Goal: Communication & Community: Ask a question

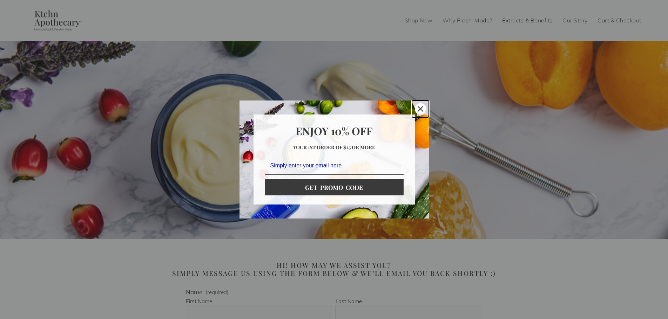
click at [416, 111] on div "Close" at bounding box center [420, 108] width 11 height 11
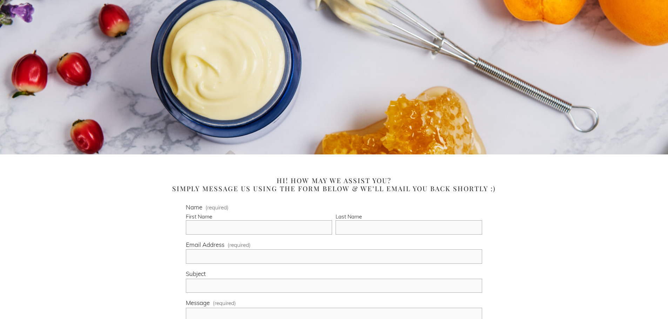
scroll to position [105, 0]
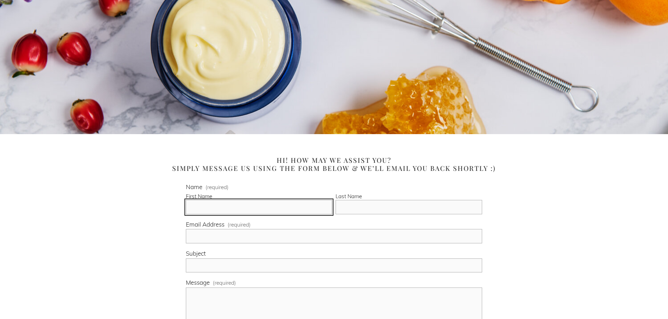
click at [233, 209] on input "First Name" at bounding box center [259, 207] width 146 height 14
type input "[PERSON_NAME]"
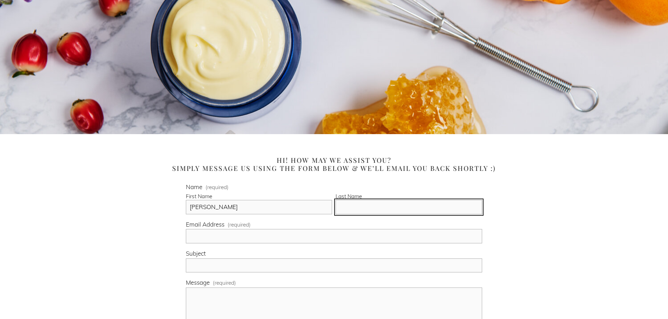
type input "[PERSON_NAME]"
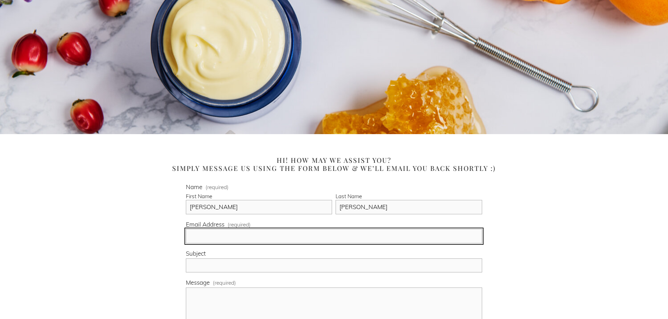
type input "[EMAIL_ADDRESS][DOMAIN_NAME]"
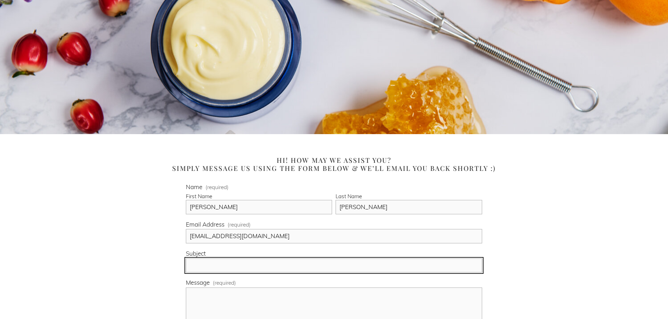
click at [230, 265] on input "Subject" at bounding box center [334, 266] width 296 height 14
type input "Partnership Inquiry from Coldsolez, LLC"
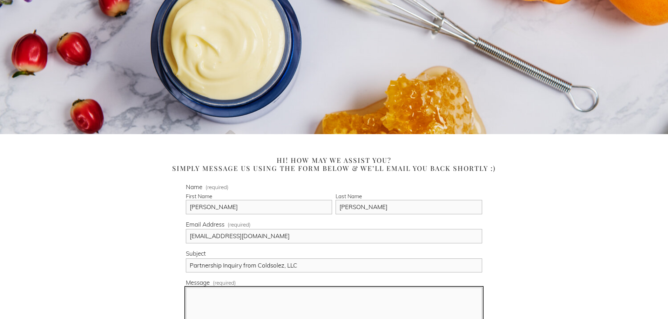
click at [237, 298] on textarea "Message (required)" at bounding box center [334, 305] width 296 height 35
paste textarea "Hi BRAND NAME Team, I’m following up on our earlier inquiry for a potential par…"
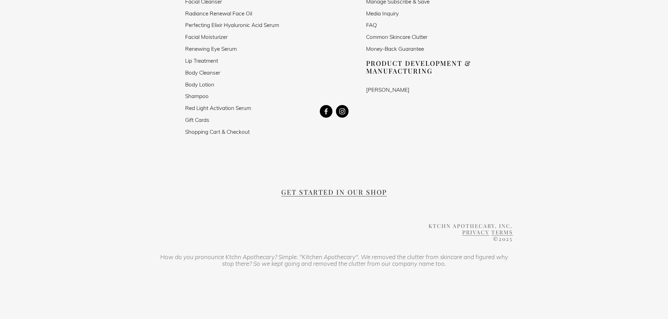
scroll to position [589, 0]
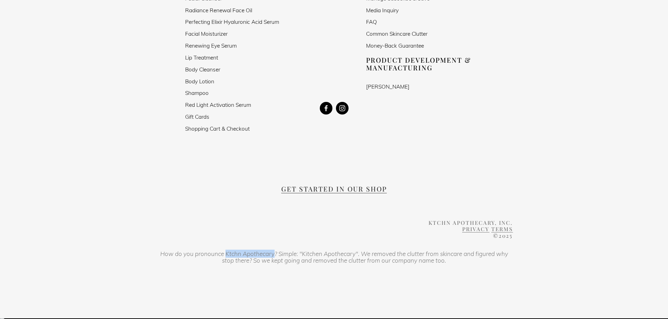
drag, startPoint x: 225, startPoint y: 253, endPoint x: 273, endPoint y: 254, distance: 48.4
click at [273, 254] on em "How do you pronounce Ktchn Apothecary? Simple: "Kitchen Apothecary". We removed…" at bounding box center [334, 257] width 349 height 15
copy em "Ktchn Apothecary"
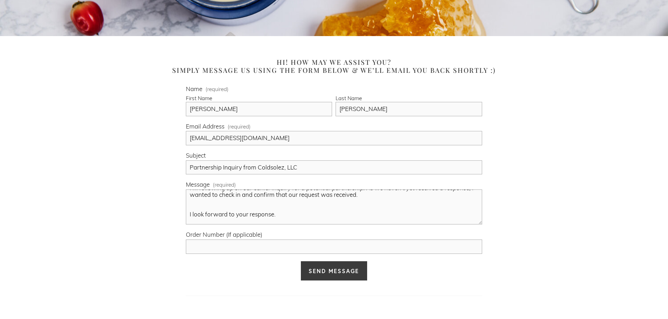
scroll to position [0, 0]
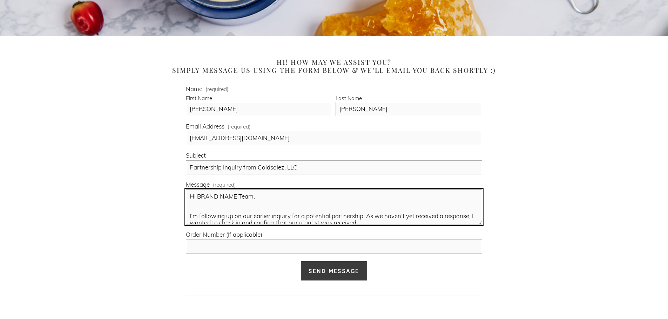
drag, startPoint x: 234, startPoint y: 197, endPoint x: 225, endPoint y: 198, distance: 9.6
click at [225, 198] on textarea "Hi BRAND NAME Team, I’m following up on our earlier inquiry for a potential par…" at bounding box center [334, 207] width 296 height 35
click at [225, 199] on textarea "Hi BRAND NAME Team, I’m following up on our earlier inquiry for a potential par…" at bounding box center [334, 207] width 296 height 35
drag, startPoint x: 255, startPoint y: 198, endPoint x: 197, endPoint y: 199, distance: 58.2
click at [197, 199] on textarea "Hi BRAND NAME Team, I’m following up on our earlier inquiry for a potential par…" at bounding box center [334, 207] width 296 height 35
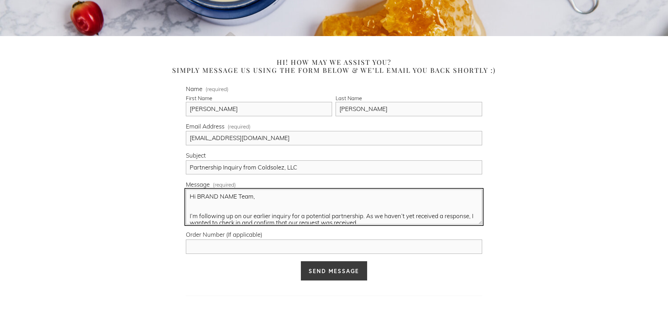
paste textarea "Ktchn Apothecary"
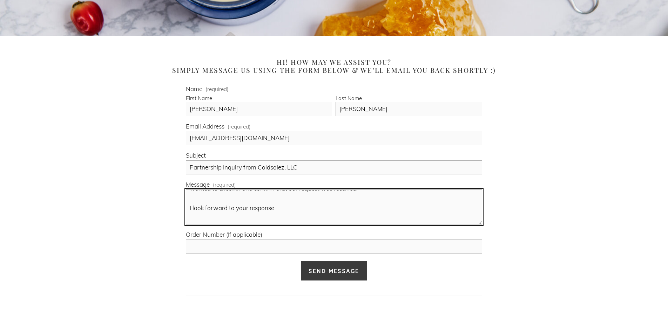
click at [206, 202] on textarea "Hi Ktchn Apothecary, I’m following up on our earlier inquiry for a potential pa…" at bounding box center [334, 207] width 296 height 35
click at [200, 213] on textarea "Hi Ktchn Apothecary, I’m following up on our earlier inquiry for a potential pa…" at bounding box center [334, 207] width 296 height 35
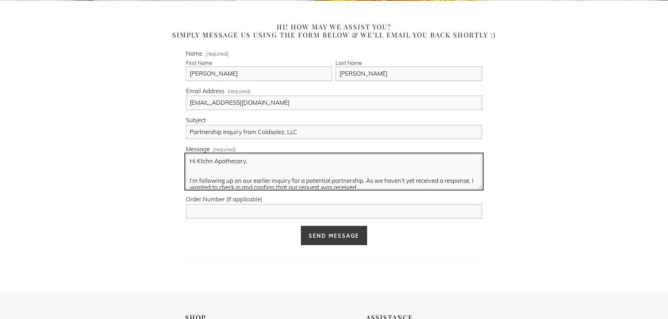
scroll to position [273, 0]
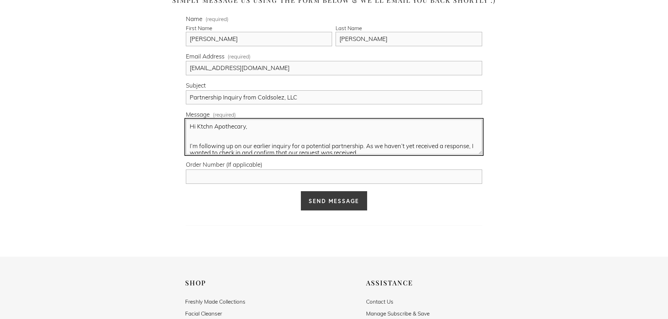
click at [226, 137] on textarea "Hi Ktchn Apothecary, I’m following up on our earlier inquiry for a potential pa…" at bounding box center [334, 137] width 296 height 35
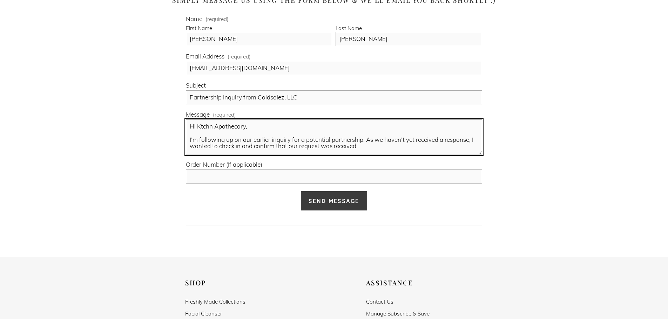
scroll to position [32, 0]
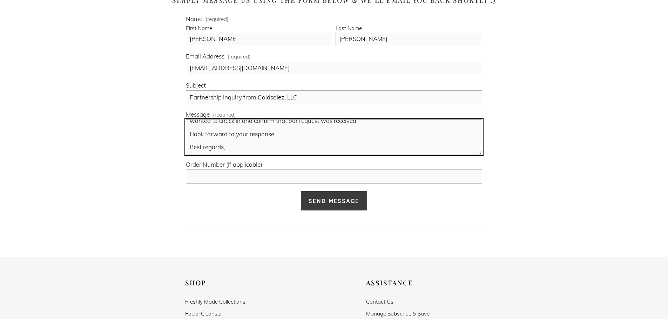
click at [222, 149] on textarea "Hi Ktchn Apothecary, I’m following up on our earlier inquiry for a potential pa…" at bounding box center [334, 137] width 296 height 35
type textarea "Hi Ktchn Apothecary, I’m following up on our earlier inquiry for a potential pa…"
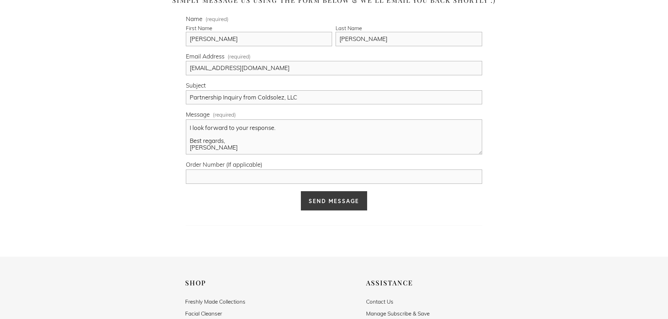
click at [325, 205] on button "Send Message Send Message" at bounding box center [333, 201] width 67 height 20
